Goal: Transaction & Acquisition: Purchase product/service

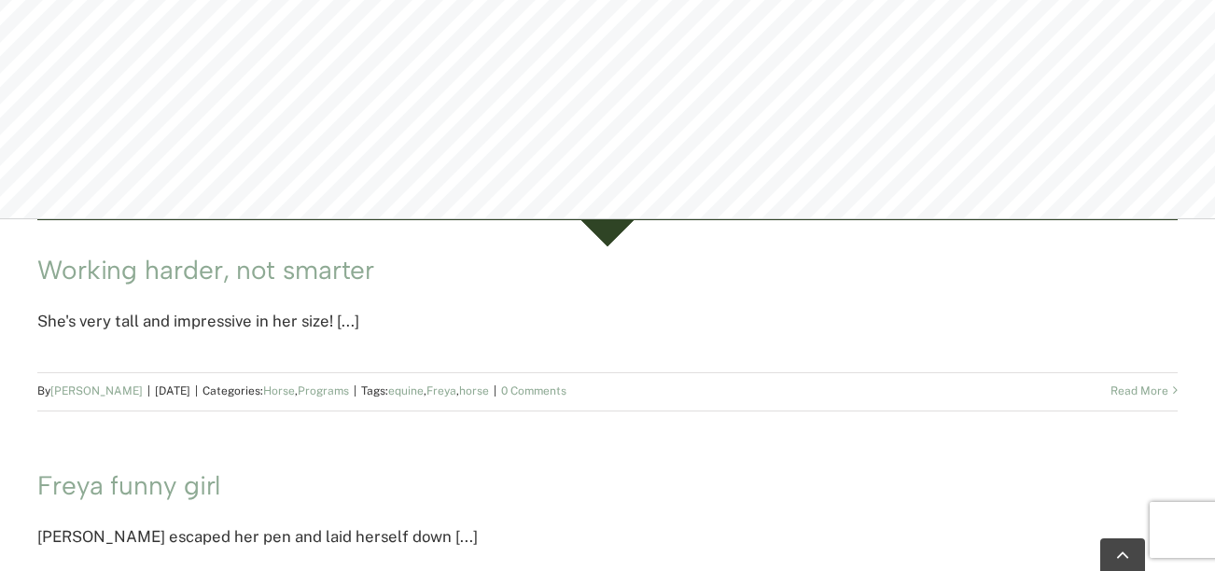
scroll to position [758, 0]
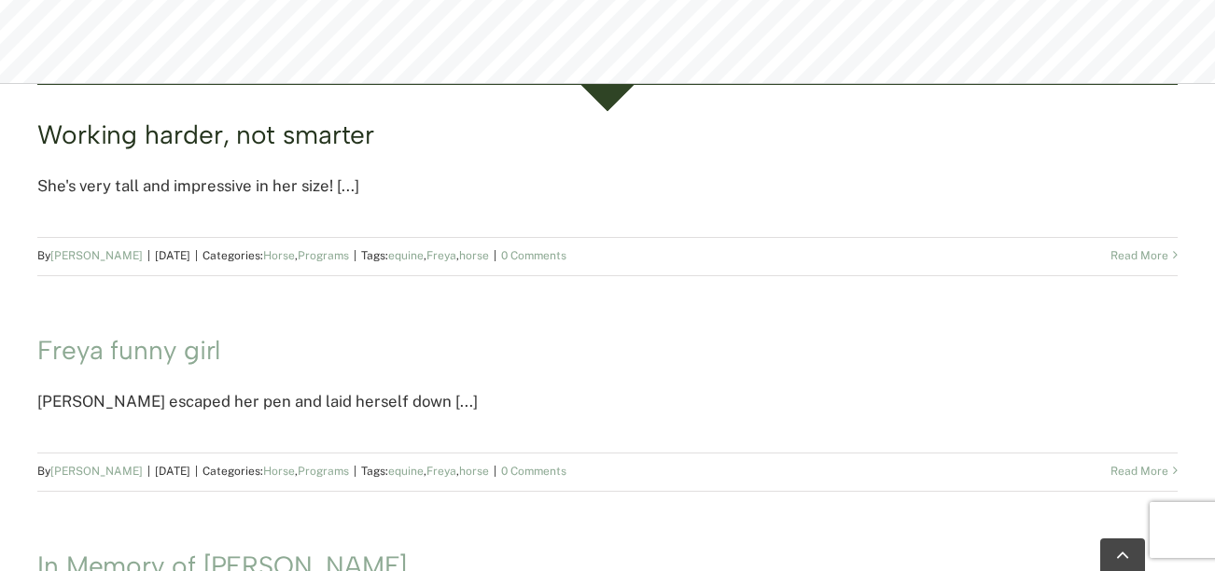
click at [296, 127] on link "Working harder, not smarter" at bounding box center [205, 134] width 337 height 32
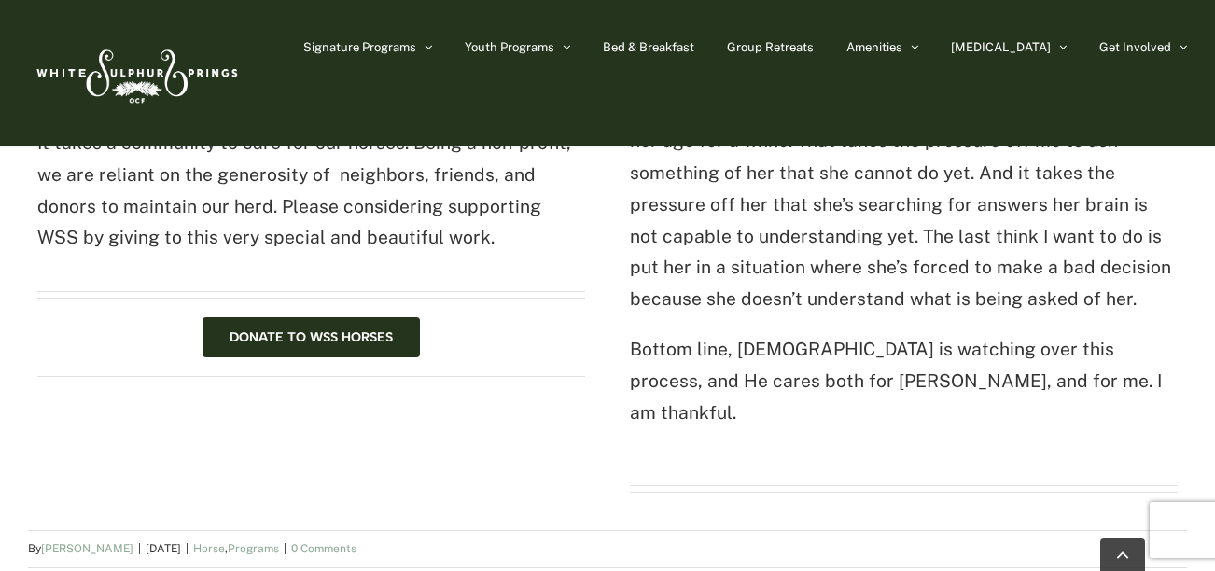
scroll to position [1304, 0]
click at [198, 338] on div "Donate to WSS Horses" at bounding box center [311, 338] width 548 height 40
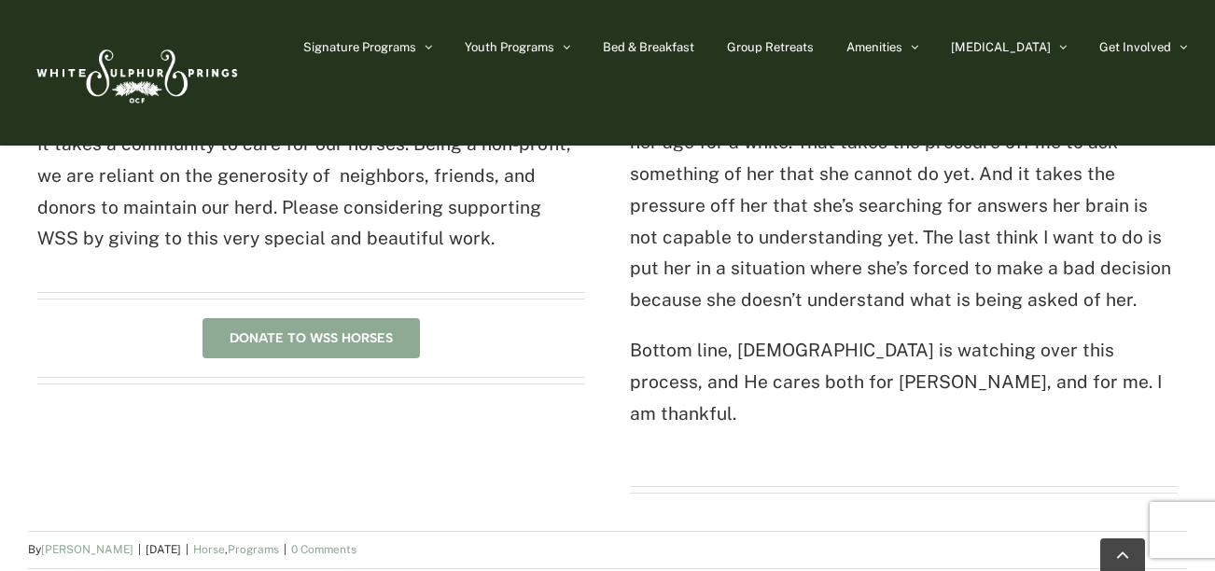
click at [240, 336] on span "Donate to WSS Horses" at bounding box center [311, 338] width 163 height 16
